Goal: Task Accomplishment & Management: Complete application form

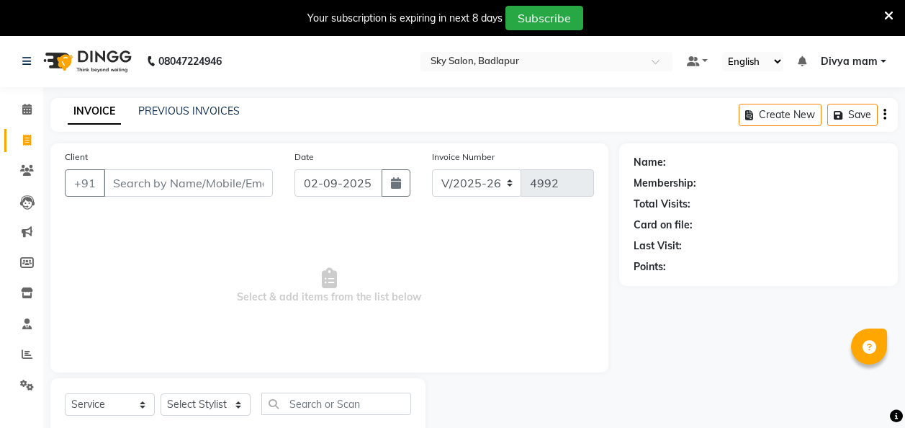
select select "6927"
select select "service"
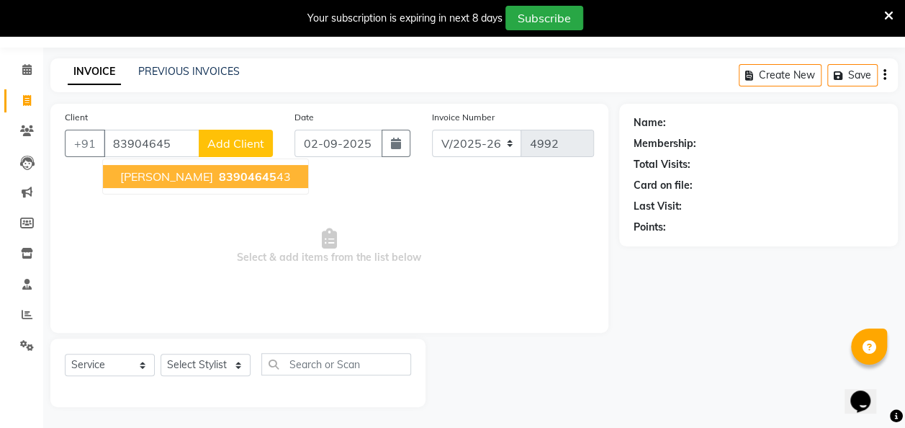
click at [219, 171] on span "83904645" at bounding box center [248, 176] width 58 height 14
type input "8390464543"
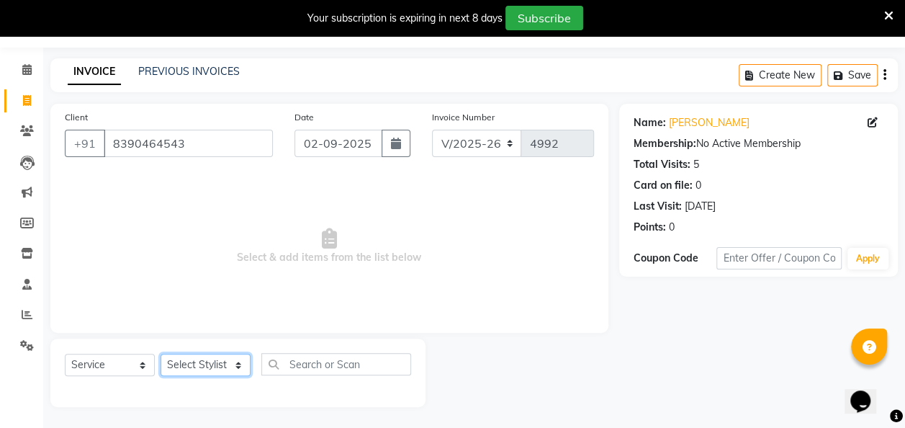
click at [219, 356] on select "Select Stylist [PERSON_NAME] [PERSON_NAME] [PERSON_NAME] [PERSON_NAME] [PERSON_…" at bounding box center [206, 364] width 90 height 22
select select "81050"
click at [161, 353] on select "Select Stylist [PERSON_NAME] [PERSON_NAME] [PERSON_NAME] [PERSON_NAME] [PERSON_…" at bounding box center [206, 364] width 90 height 22
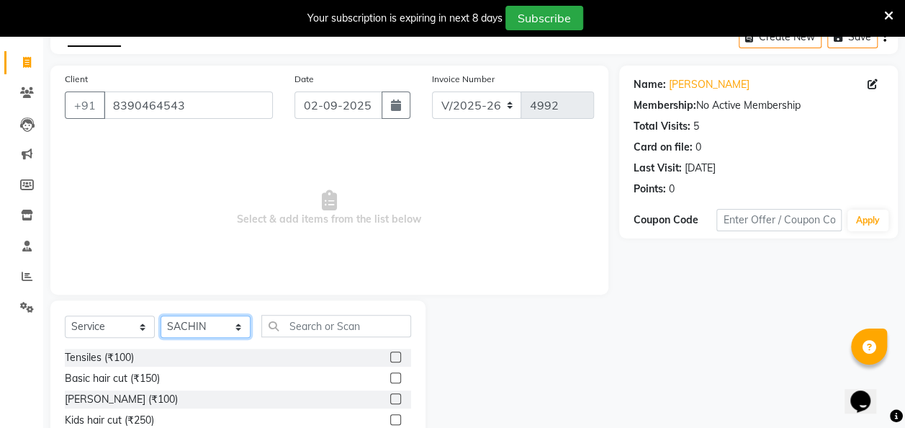
scroll to position [112, 0]
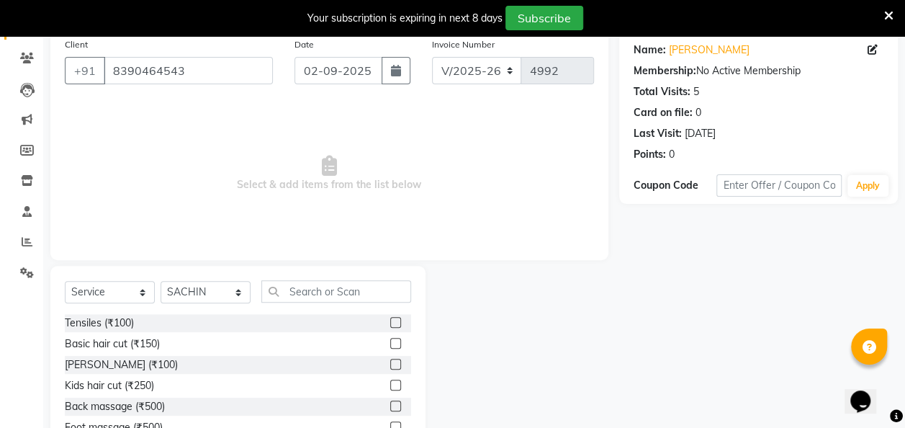
click at [390, 363] on label at bounding box center [395, 363] width 11 height 11
click at [390, 363] on input "checkbox" at bounding box center [394, 364] width 9 height 9
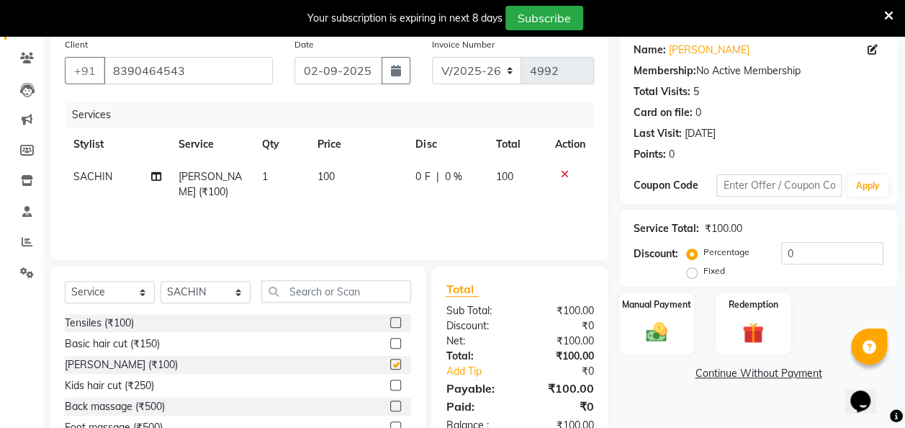
checkbox input "false"
click at [653, 333] on img at bounding box center [656, 332] width 36 height 26
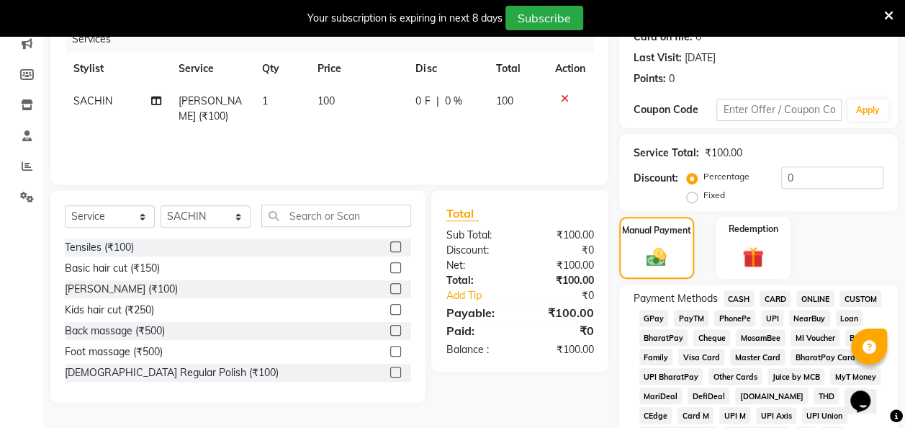
click at [729, 301] on span "CASH" at bounding box center [738, 298] width 31 height 17
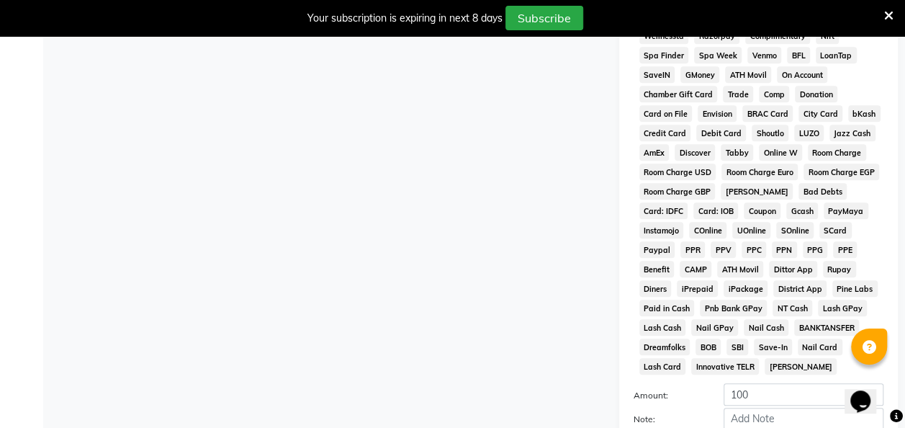
scroll to position [748, 0]
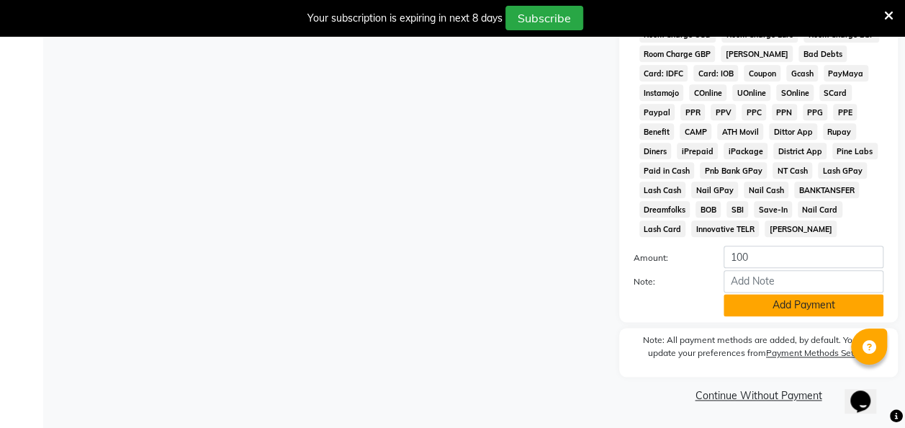
click at [803, 300] on button "Add Payment" at bounding box center [803, 305] width 160 height 22
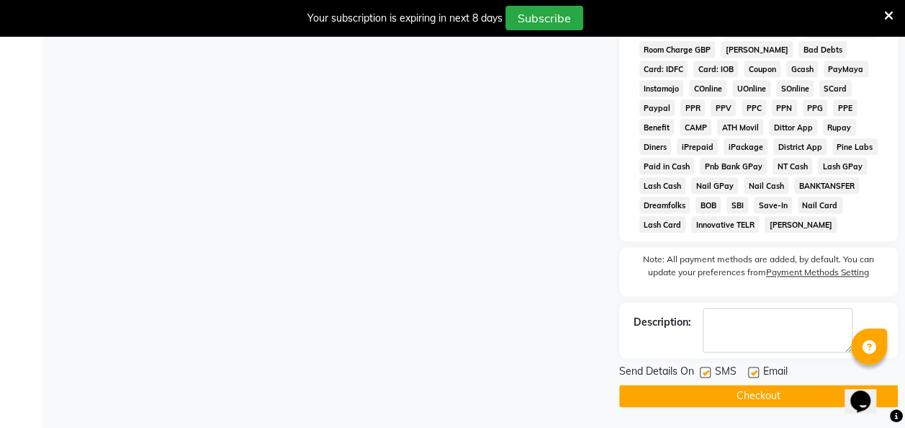
click at [705, 376] on label at bounding box center [705, 371] width 11 height 11
click at [705, 376] on input "checkbox" at bounding box center [704, 372] width 9 height 9
checkbox input "false"
click at [719, 407] on button "Checkout" at bounding box center [758, 395] width 279 height 22
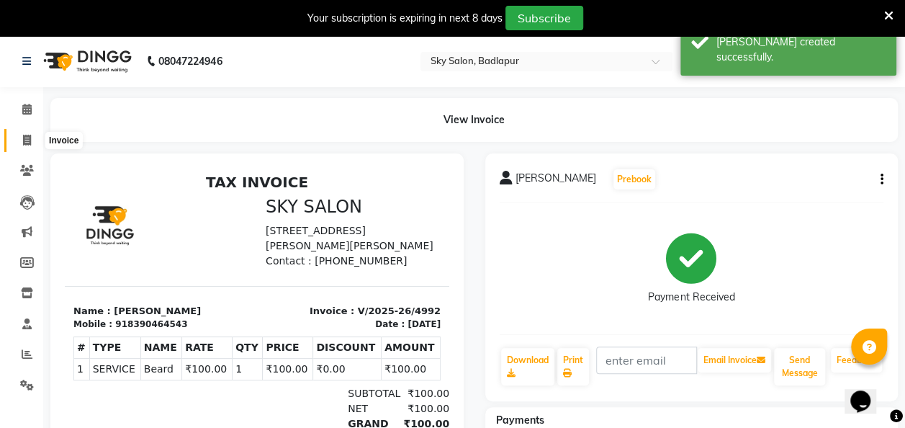
click at [23, 136] on icon at bounding box center [27, 140] width 8 height 11
select select "service"
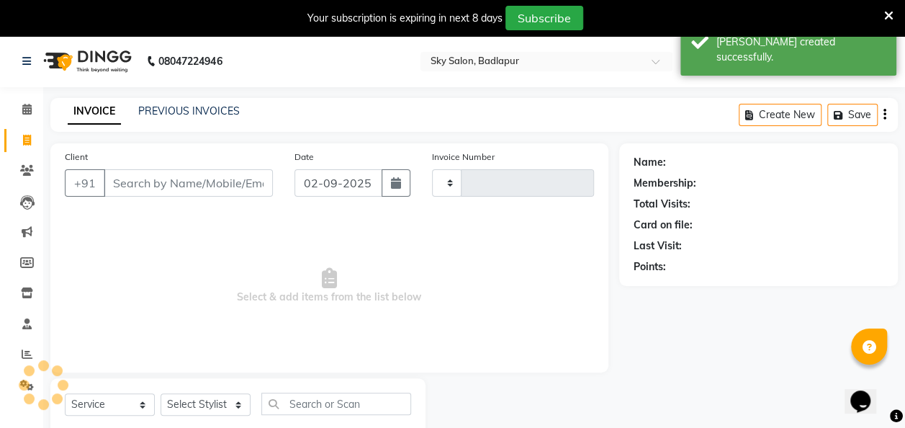
type input "4993"
select select "6927"
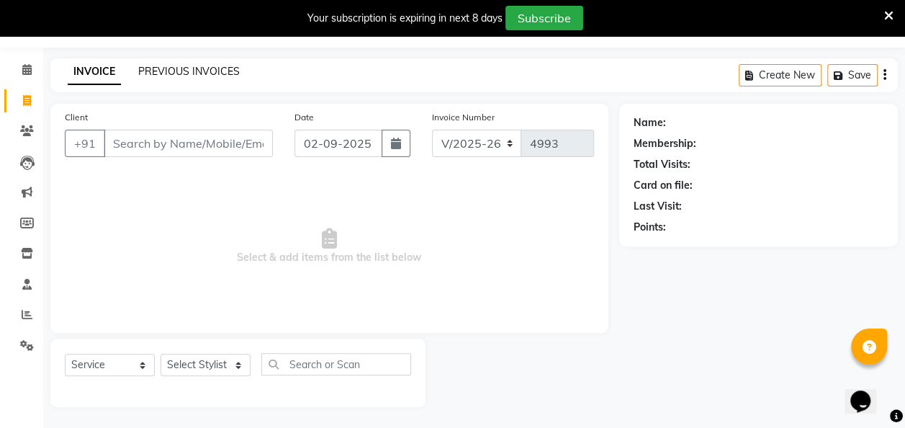
click at [176, 72] on link "PREVIOUS INVOICES" at bounding box center [188, 71] width 101 height 13
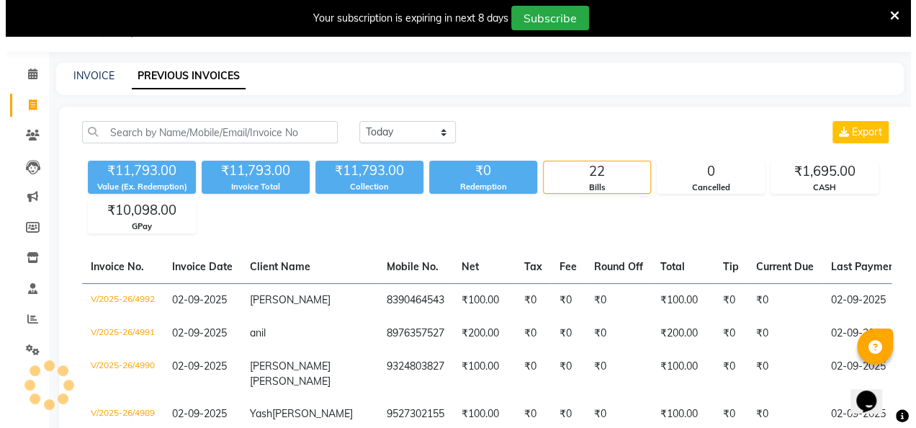
scroll to position [40, 0]
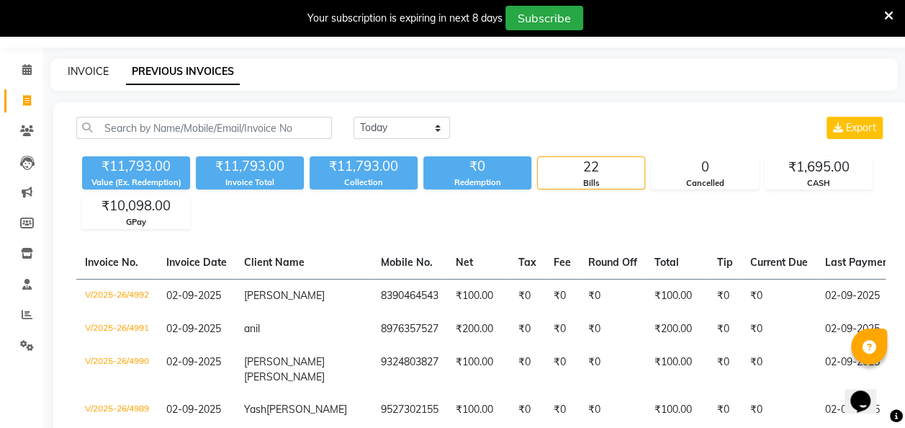
click at [102, 68] on link "INVOICE" at bounding box center [88, 71] width 41 height 13
select select "service"
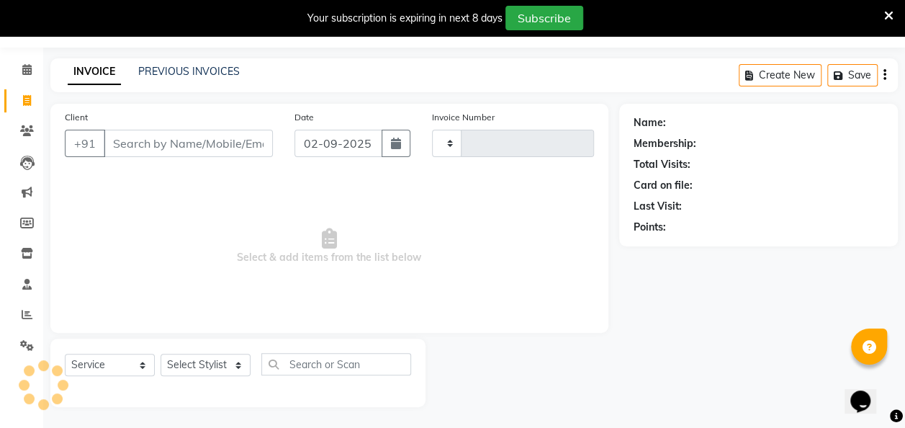
type input "4993"
select select "6927"
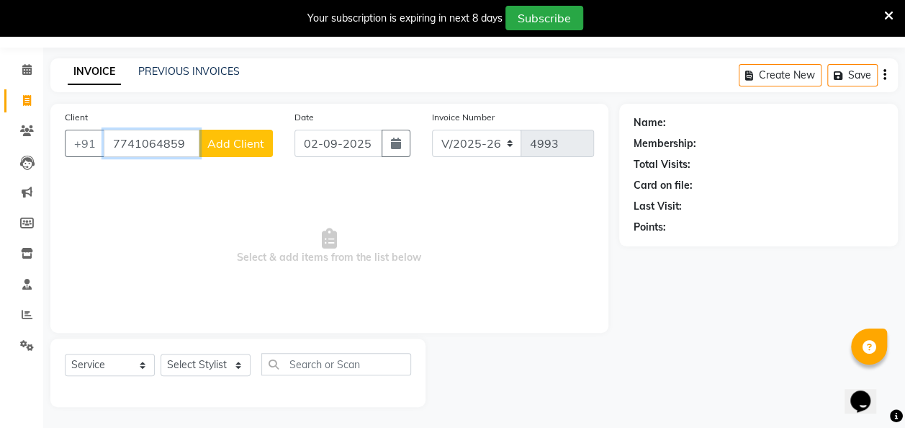
type input "7741064859"
click at [233, 145] on span "Add Client" at bounding box center [235, 143] width 57 height 14
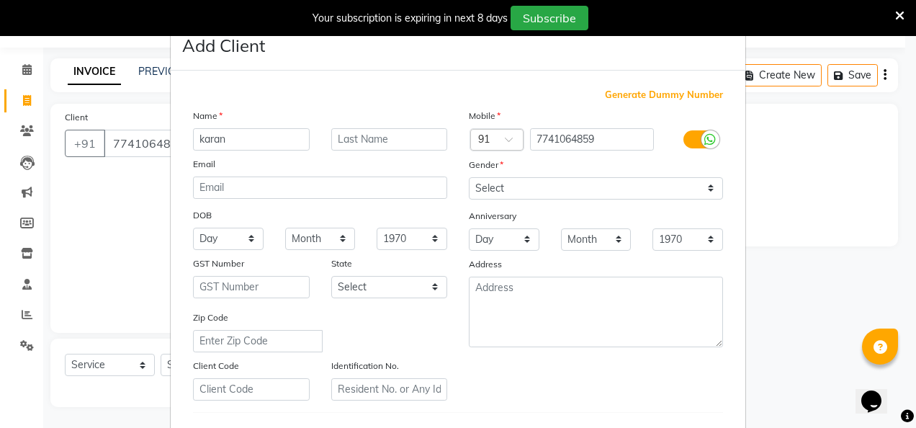
type input "karan"
click at [600, 184] on select "Select [DEMOGRAPHIC_DATA] [DEMOGRAPHIC_DATA] Other Prefer Not To Say" at bounding box center [596, 188] width 254 height 22
click at [469, 177] on select "Select [DEMOGRAPHIC_DATA] [DEMOGRAPHIC_DATA] Other Prefer Not To Say" at bounding box center [596, 188] width 254 height 22
click at [587, 180] on select "Select [DEMOGRAPHIC_DATA] [DEMOGRAPHIC_DATA] Other Prefer Not To Say" at bounding box center [596, 188] width 254 height 22
select select "[DEMOGRAPHIC_DATA]"
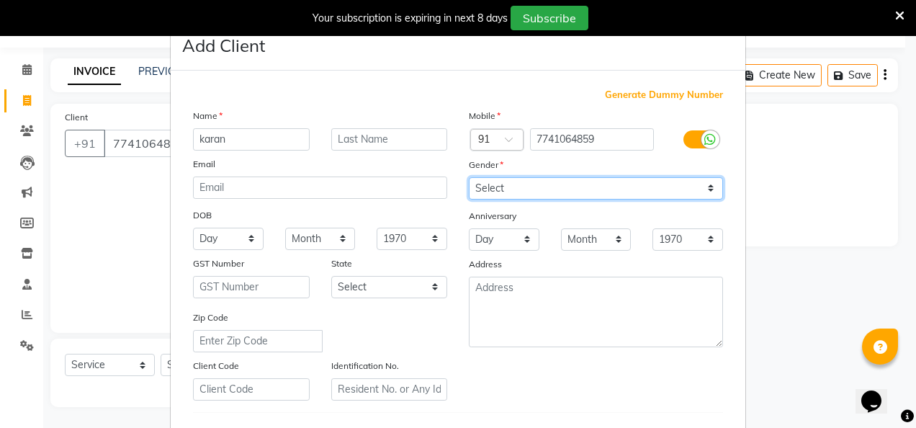
click at [469, 177] on select "Select [DEMOGRAPHIC_DATA] [DEMOGRAPHIC_DATA] Other Prefer Not To Say" at bounding box center [596, 188] width 254 height 22
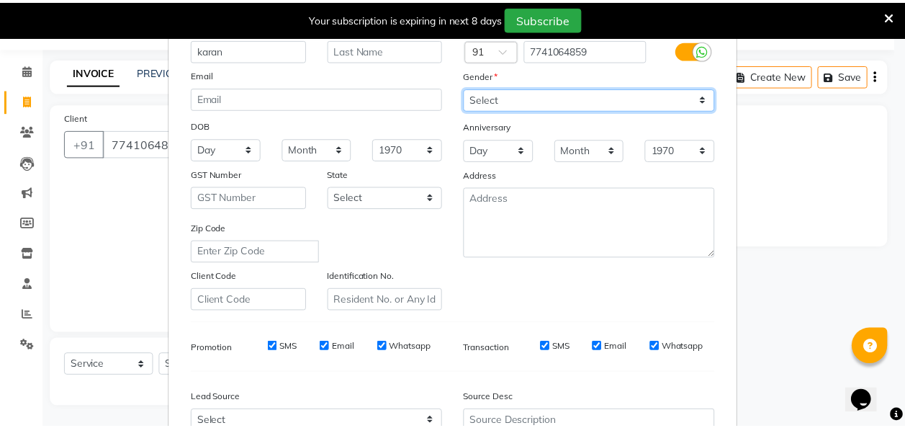
scroll to position [235, 0]
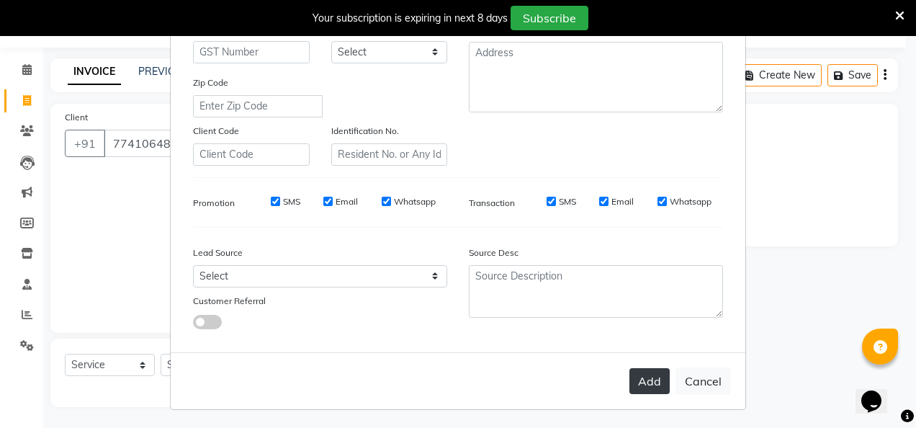
click at [641, 382] on button "Add" at bounding box center [649, 381] width 40 height 26
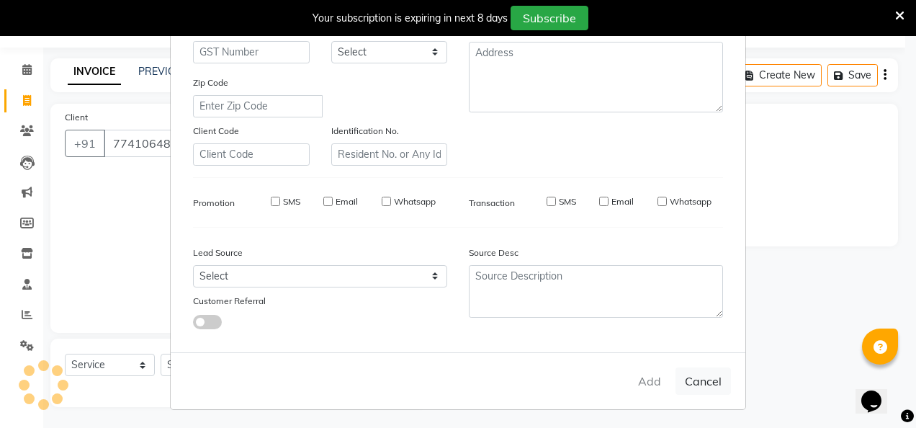
select select
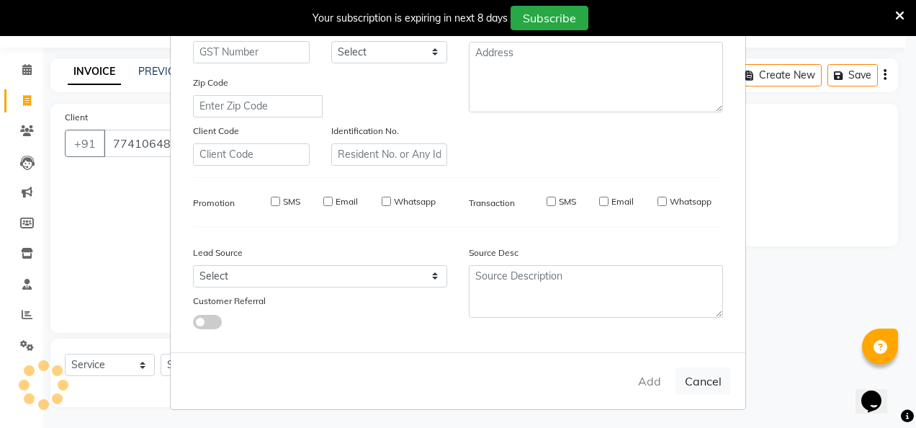
select select
checkbox input "false"
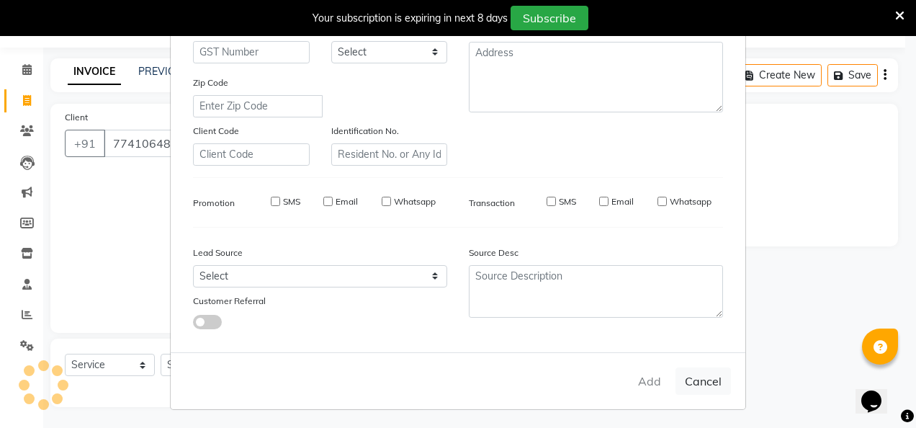
checkbox input "false"
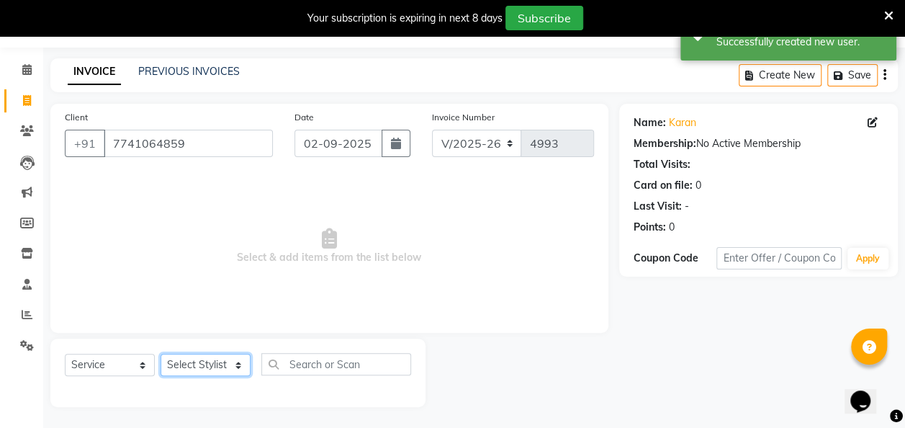
click at [225, 367] on select "Select Stylist [PERSON_NAME] [PERSON_NAME] [PERSON_NAME] [PERSON_NAME] [PERSON_…" at bounding box center [206, 364] width 90 height 22
select select "70897"
click at [161, 353] on select "Select Stylist [PERSON_NAME] [PERSON_NAME] [PERSON_NAME] [PERSON_NAME] [PERSON_…" at bounding box center [206, 364] width 90 height 22
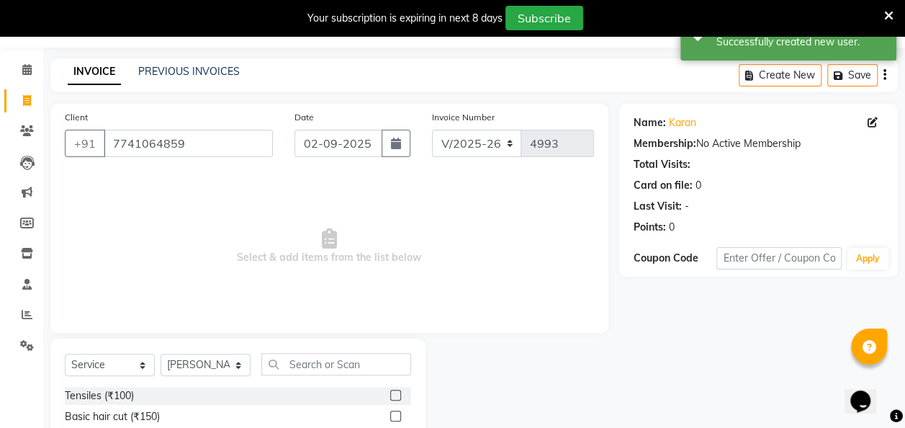
click at [390, 412] on label at bounding box center [395, 415] width 11 height 11
click at [390, 412] on input "checkbox" at bounding box center [394, 416] width 9 height 9
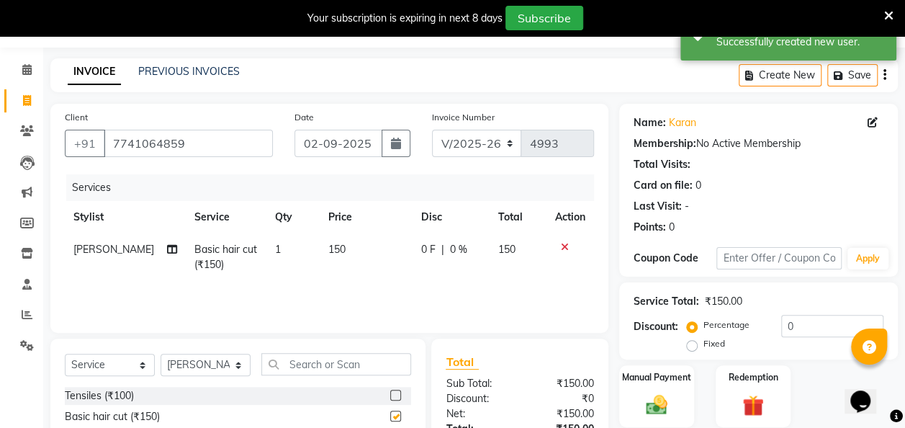
checkbox input "false"
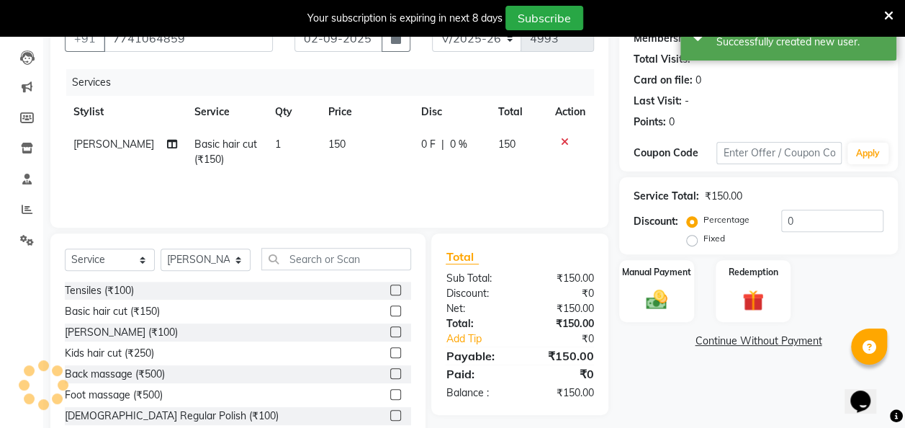
scroll to position [145, 0]
click at [659, 291] on img at bounding box center [656, 299] width 36 height 26
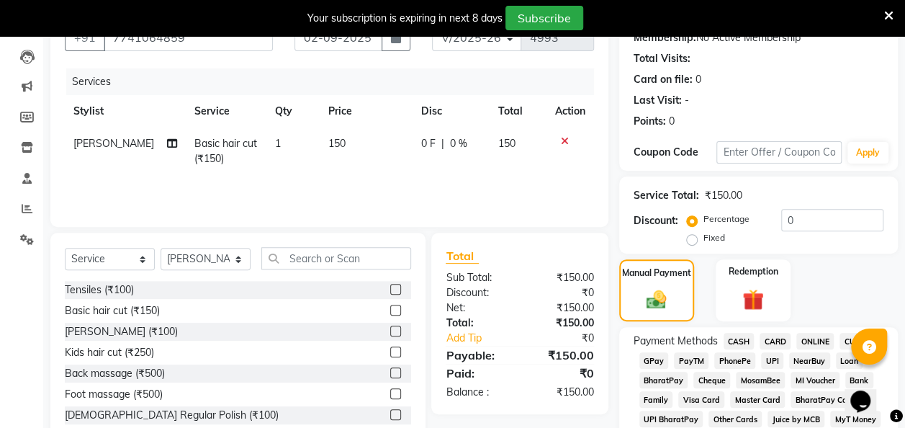
click at [657, 365] on span "GPay" at bounding box center [654, 360] width 30 height 17
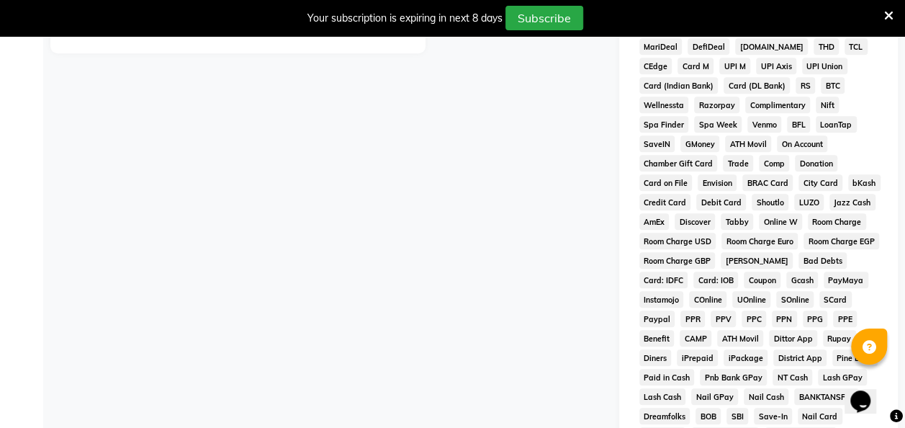
scroll to position [748, 0]
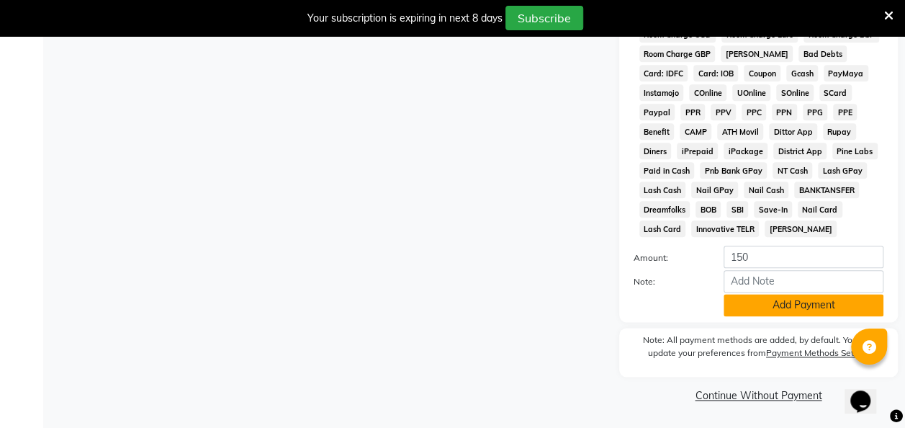
click at [775, 301] on button "Add Payment" at bounding box center [803, 305] width 160 height 22
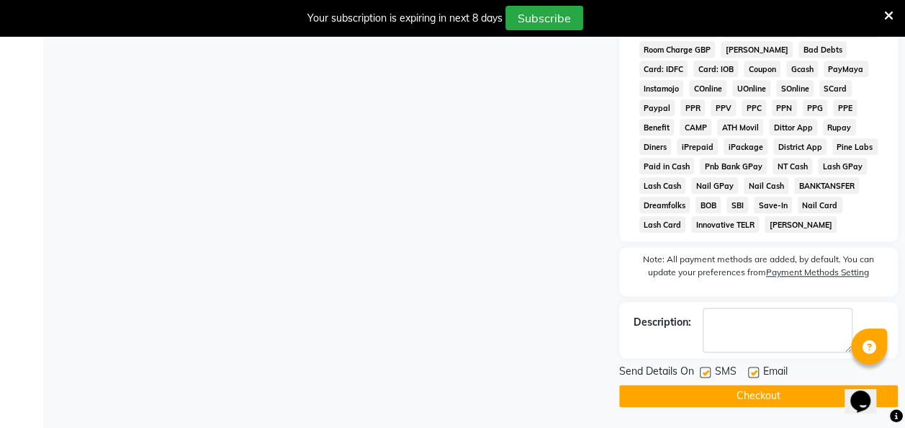
click at [701, 375] on label at bounding box center [705, 371] width 11 height 11
click at [701, 375] on input "checkbox" at bounding box center [704, 372] width 9 height 9
checkbox input "false"
click at [714, 391] on button "Checkout" at bounding box center [758, 395] width 279 height 22
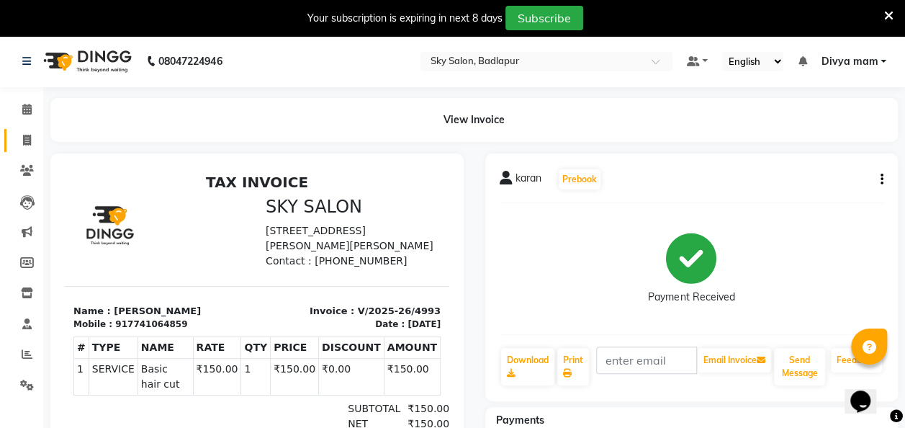
click at [19, 145] on span at bounding box center [26, 140] width 25 height 17
select select "6927"
select select "service"
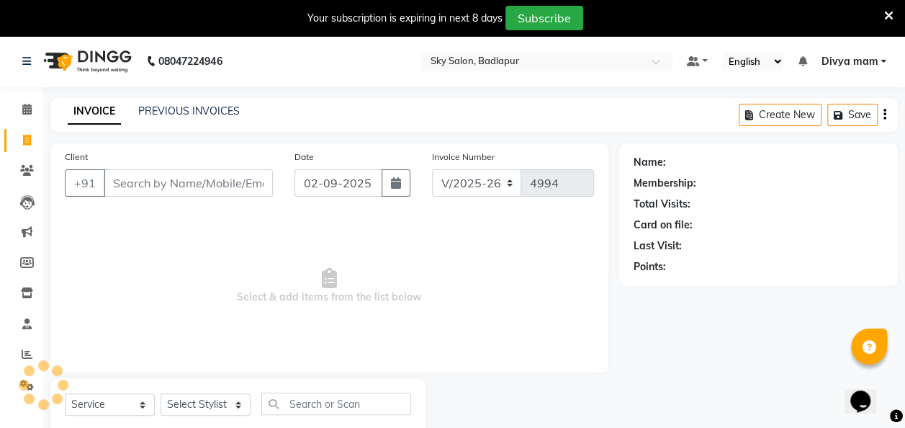
scroll to position [40, 0]
